Goal: Task Accomplishment & Management: Use online tool/utility

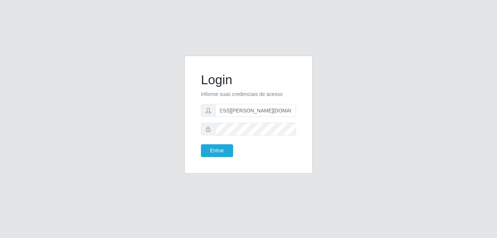
scroll to position [0, 37]
type input "[EMAIL_ADDRESS][PERSON_NAME][DOMAIN_NAME]"
click at [217, 150] on button "Entrar" at bounding box center [217, 150] width 32 height 13
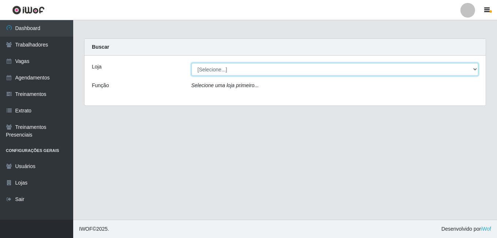
drag, startPoint x: 472, startPoint y: 69, endPoint x: 479, endPoint y: 69, distance: 7.0
click at [472, 69] on select "[Selecione...] Sempre Tem - [GEOGRAPHIC_DATA]" at bounding box center [334, 69] width 287 height 13
select select "507"
click at [191, 63] on select "[Selecione...] Sempre Tem - [GEOGRAPHIC_DATA]" at bounding box center [334, 69] width 287 height 13
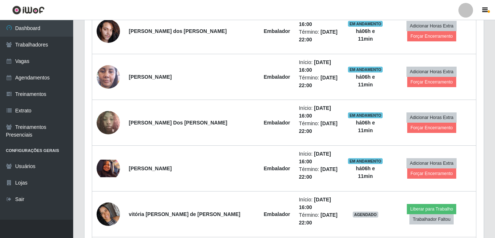
scroll to position [209, 0]
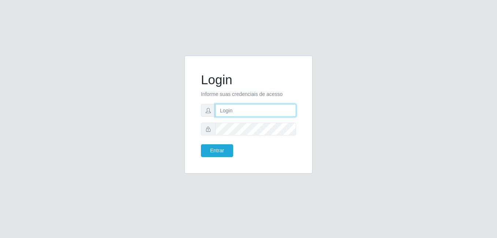
click at [231, 110] on input "text" at bounding box center [255, 110] width 81 height 13
type input "[EMAIL_ADDRESS][PERSON_NAME][DOMAIN_NAME]"
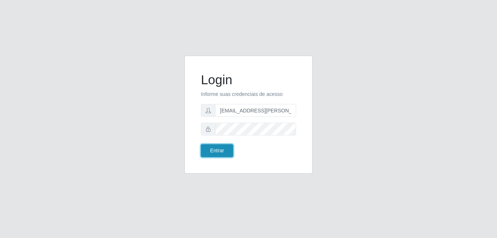
click at [220, 150] on button "Entrar" at bounding box center [217, 150] width 32 height 13
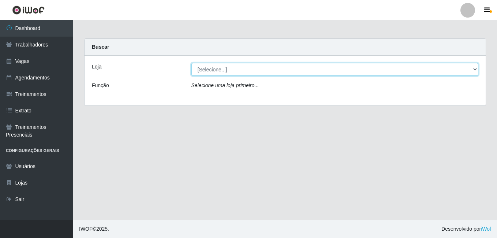
click at [473, 68] on select "[Selecione...] Sempre Tem - [GEOGRAPHIC_DATA]" at bounding box center [334, 69] width 287 height 13
select select "509"
click at [191, 63] on select "[Selecione...] Sempre Tem - [GEOGRAPHIC_DATA]" at bounding box center [334, 69] width 287 height 13
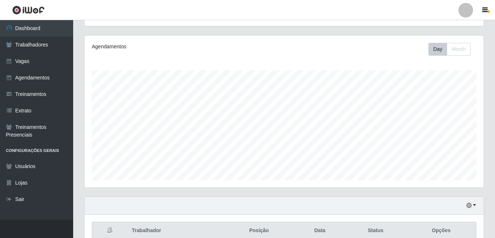
scroll to position [118, 0]
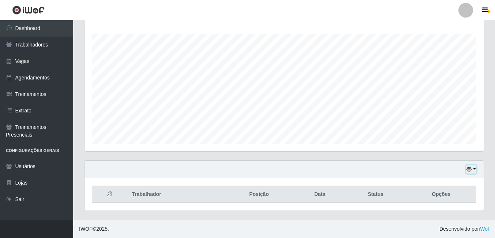
click at [475, 168] on button "button" at bounding box center [471, 169] width 10 height 8
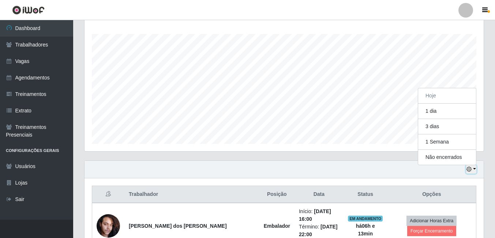
click at [475, 168] on button "button" at bounding box center [471, 169] width 10 height 8
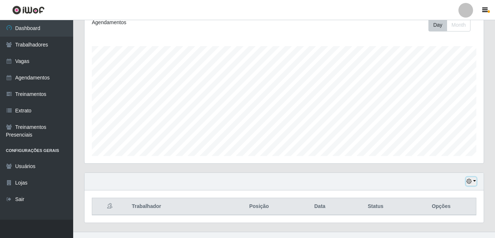
scroll to position [118, 0]
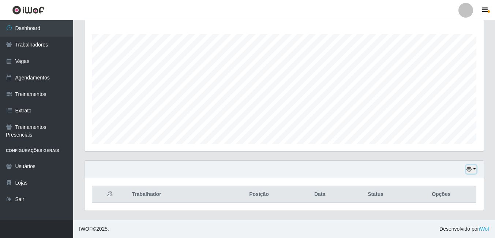
click at [475, 170] on button "button" at bounding box center [471, 169] width 10 height 8
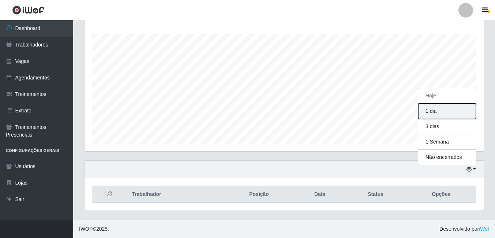
click at [447, 113] on button "1 dia" at bounding box center [447, 111] width 58 height 15
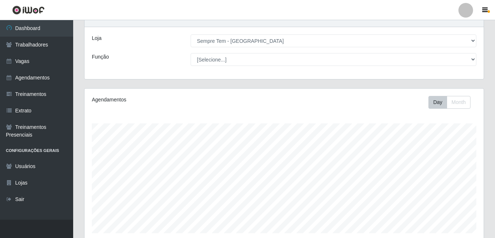
scroll to position [138, 0]
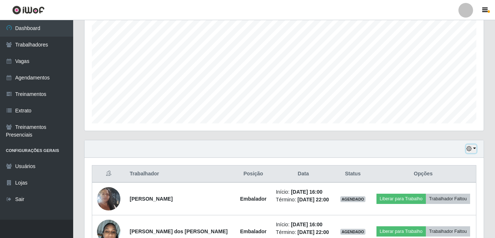
click at [475, 148] on button "button" at bounding box center [471, 149] width 10 height 8
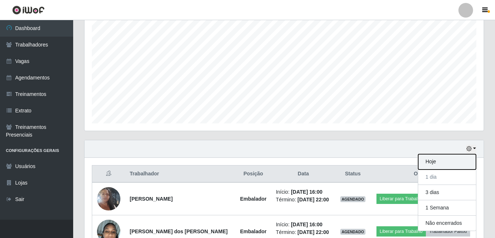
click at [441, 163] on button "Hoje" at bounding box center [447, 161] width 58 height 15
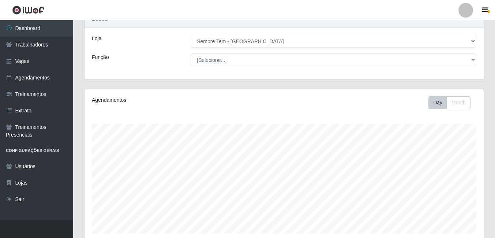
scroll to position [8, 0]
